Goal: Find specific page/section: Find specific page/section

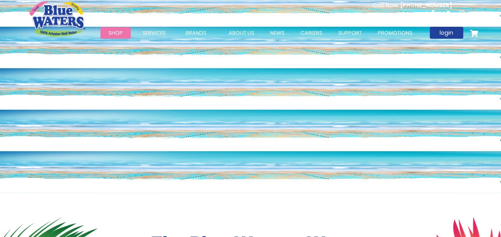
scroll to position [16, 0]
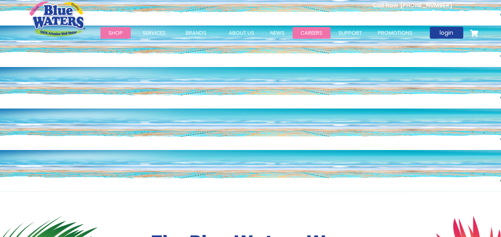
click at [312, 30] on link "careers" at bounding box center [311, 33] width 38 height 12
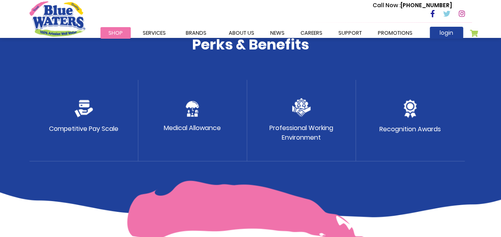
scroll to position [414, 0]
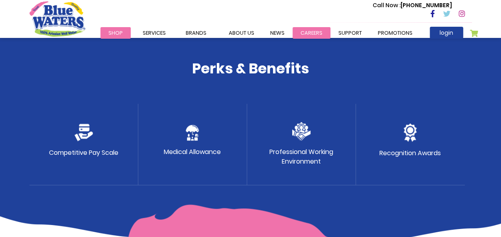
click at [312, 31] on link "careers" at bounding box center [311, 33] width 38 height 12
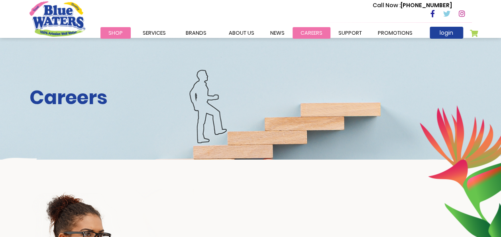
click at [305, 33] on link "careers" at bounding box center [311, 33] width 38 height 12
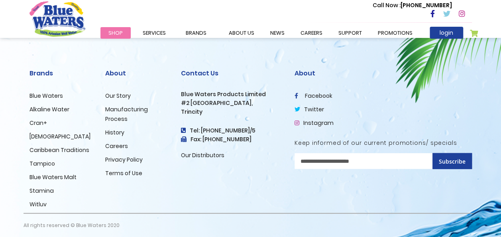
scroll to position [866, 0]
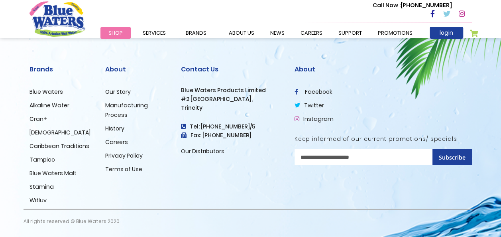
click at [115, 143] on link "Careers" at bounding box center [116, 142] width 23 height 8
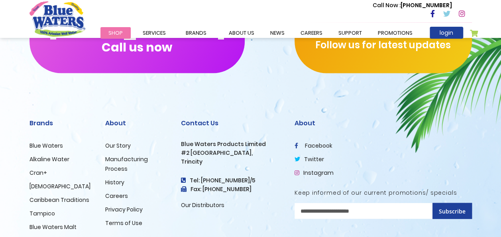
scroll to position [829, 0]
